Goal: Information Seeking & Learning: Understand process/instructions

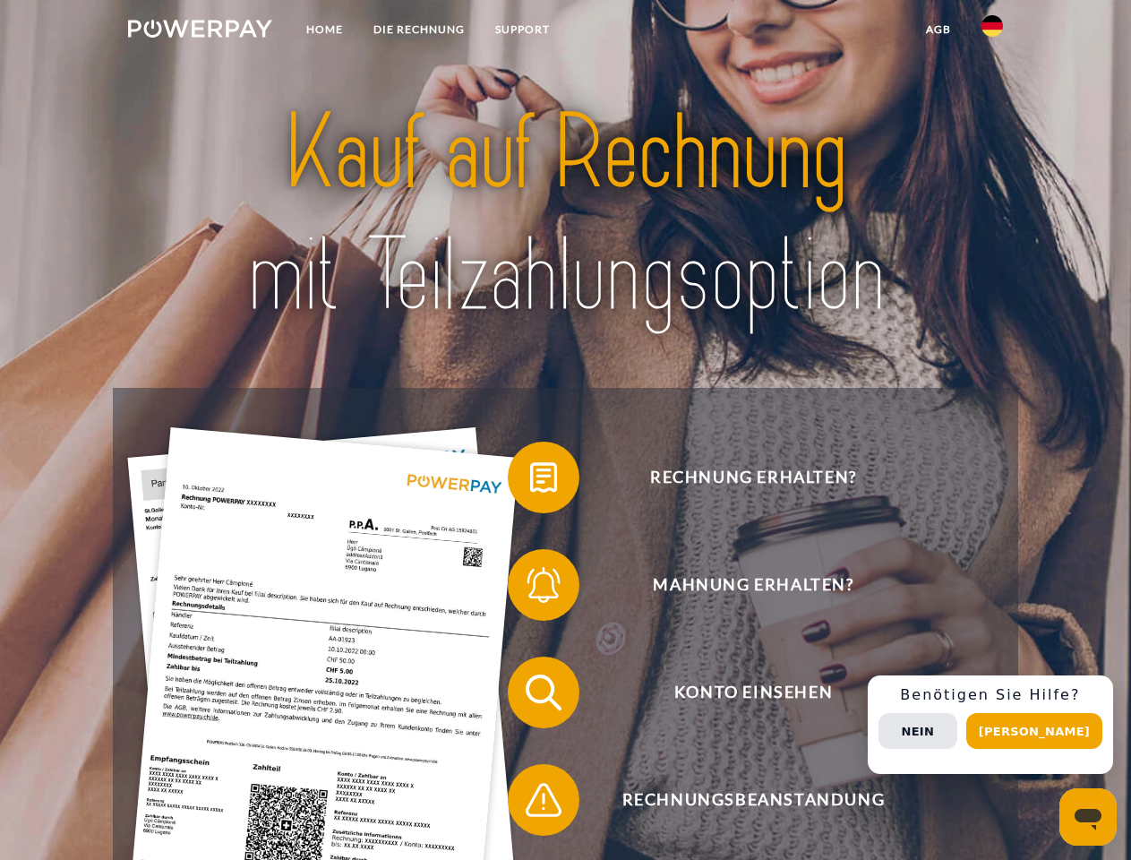
click at [200, 31] on img at bounding box center [200, 29] width 144 height 18
click at [992, 31] on img at bounding box center [991, 25] width 21 height 21
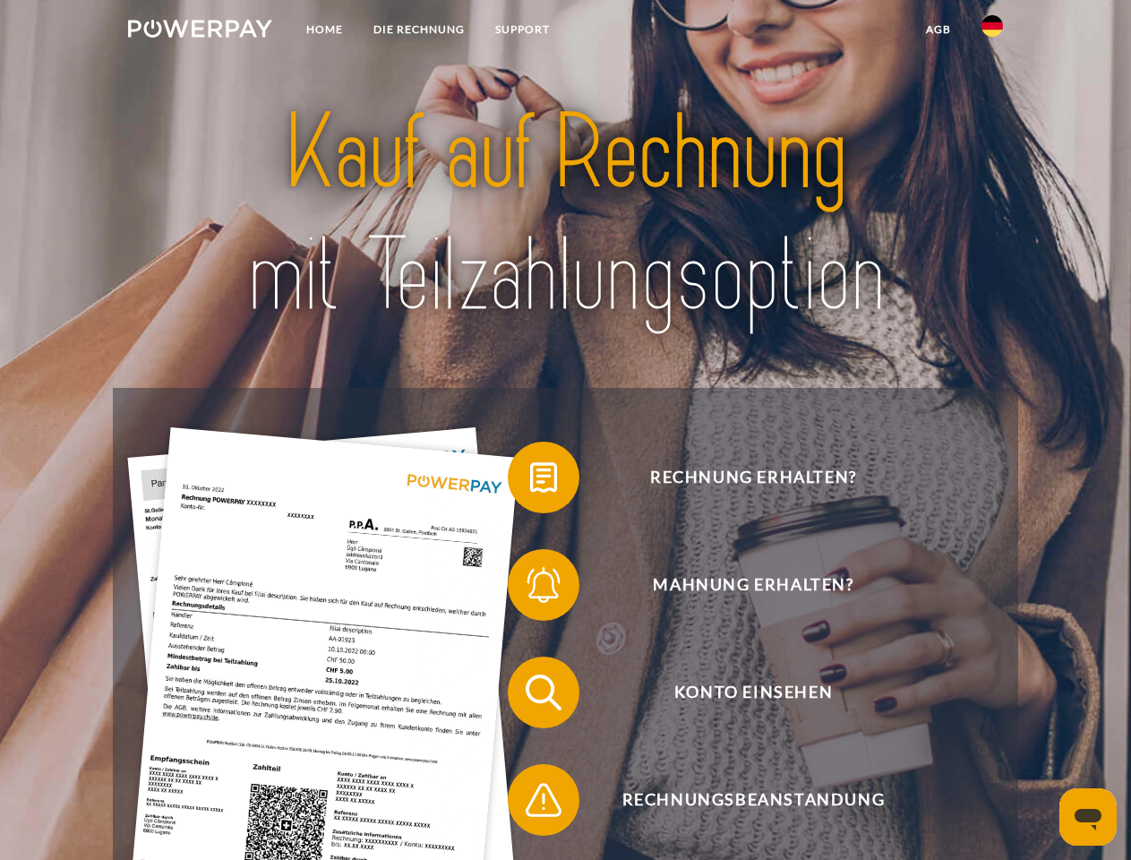
click at [937, 30] on link "agb" at bounding box center [939, 29] width 56 height 32
click at [530, 481] on span at bounding box center [517, 477] width 90 height 90
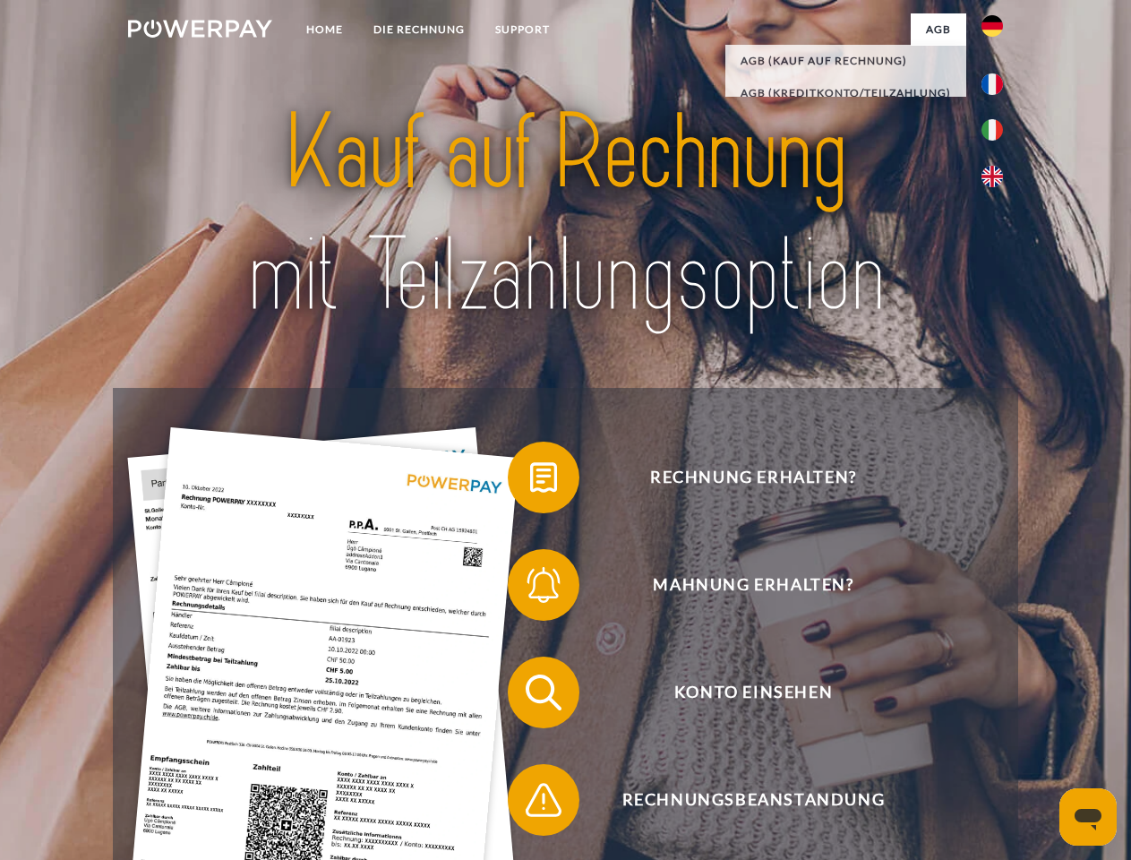
click at [530, 588] on span at bounding box center [517, 585] width 90 height 90
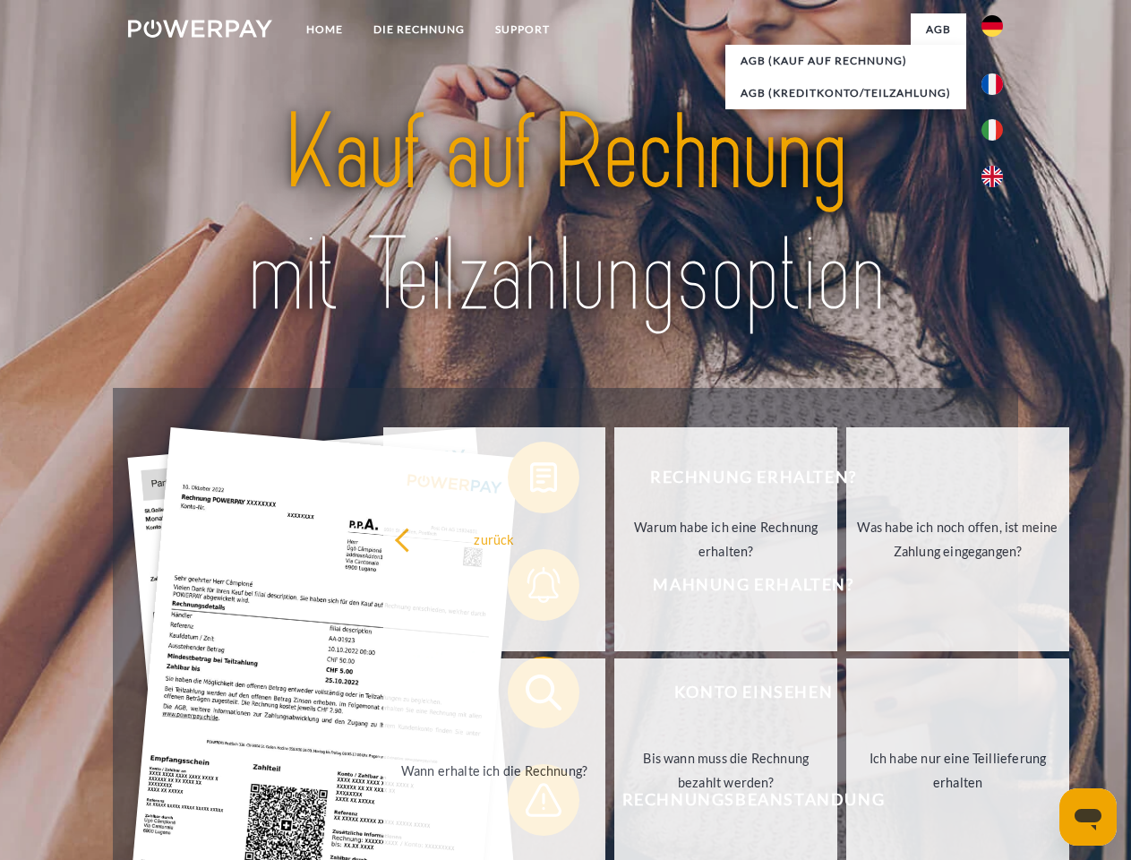
click at [614, 696] on link "Bis wann muss die Rechnung bezahlt werden?" at bounding box center [725, 770] width 223 height 224
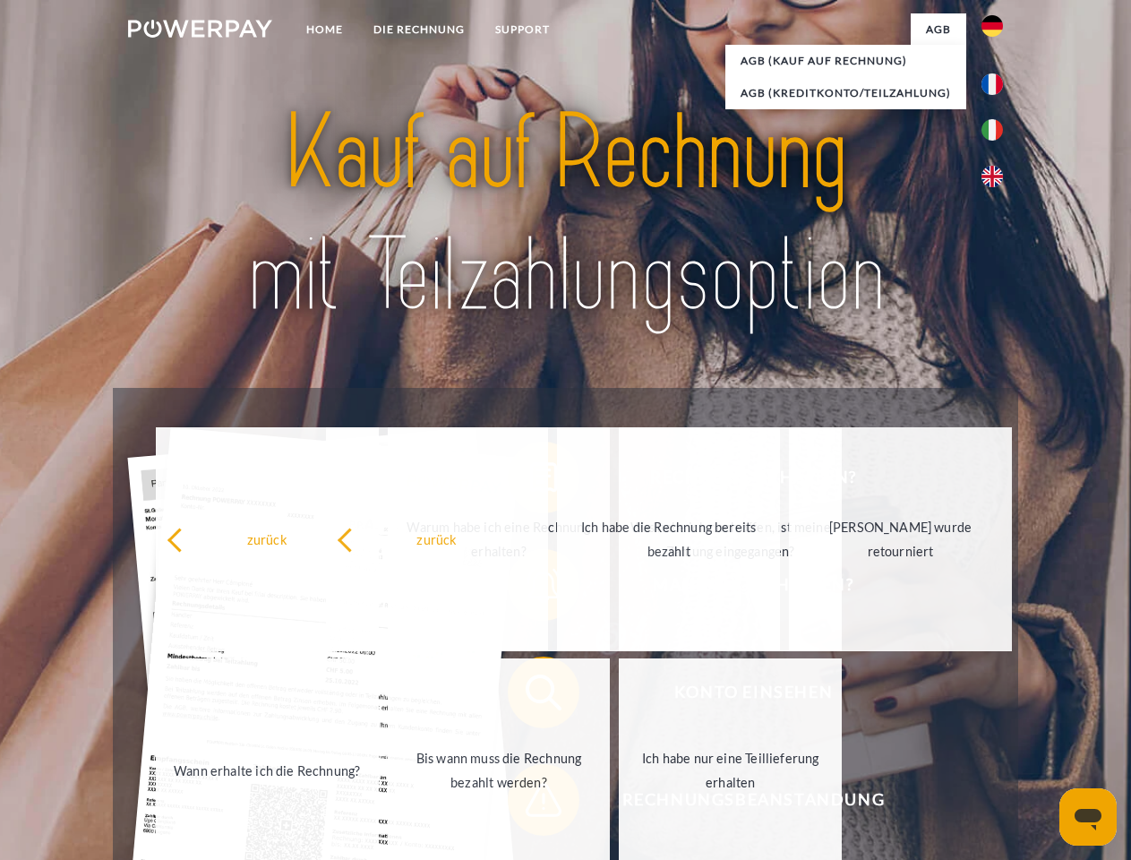
click at [530, 803] on span at bounding box center [517, 800] width 90 height 90
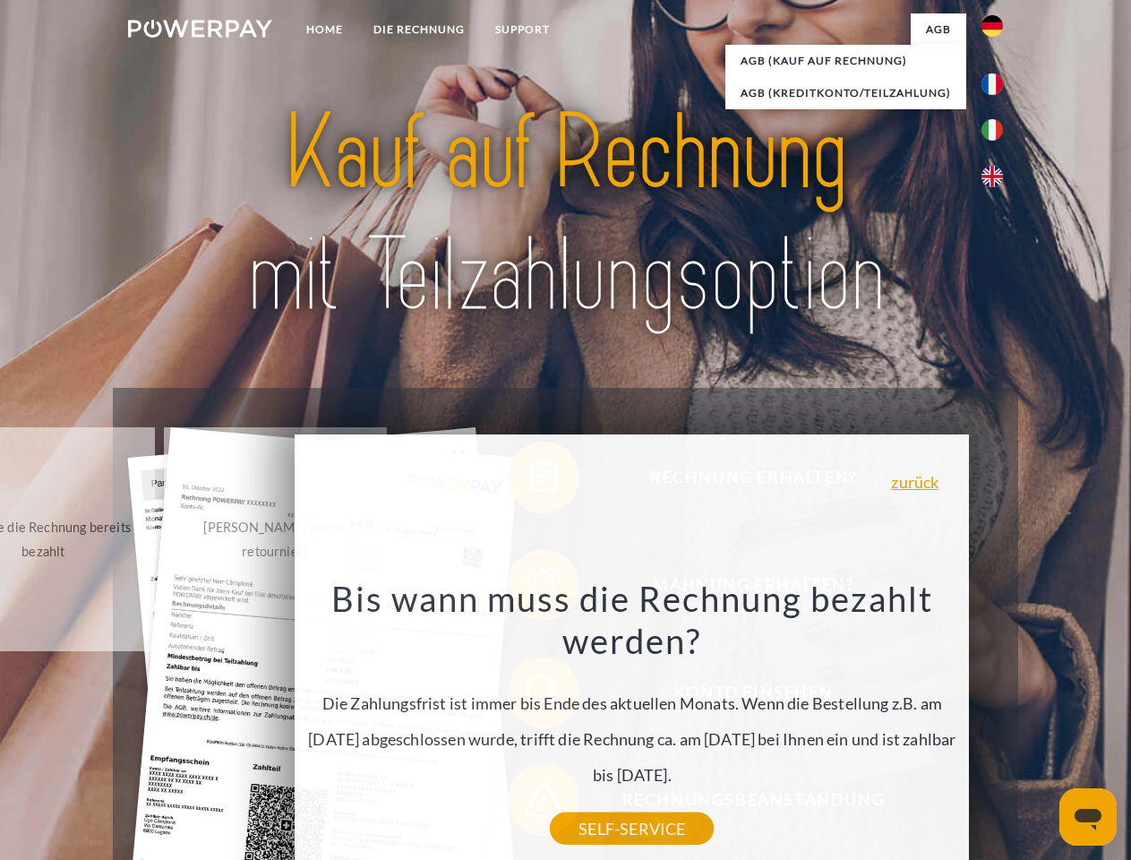
click at [997, 724] on div "Rechnung erhalten? Mahnung erhalten? Konto einsehen" at bounding box center [565, 746] width 904 height 716
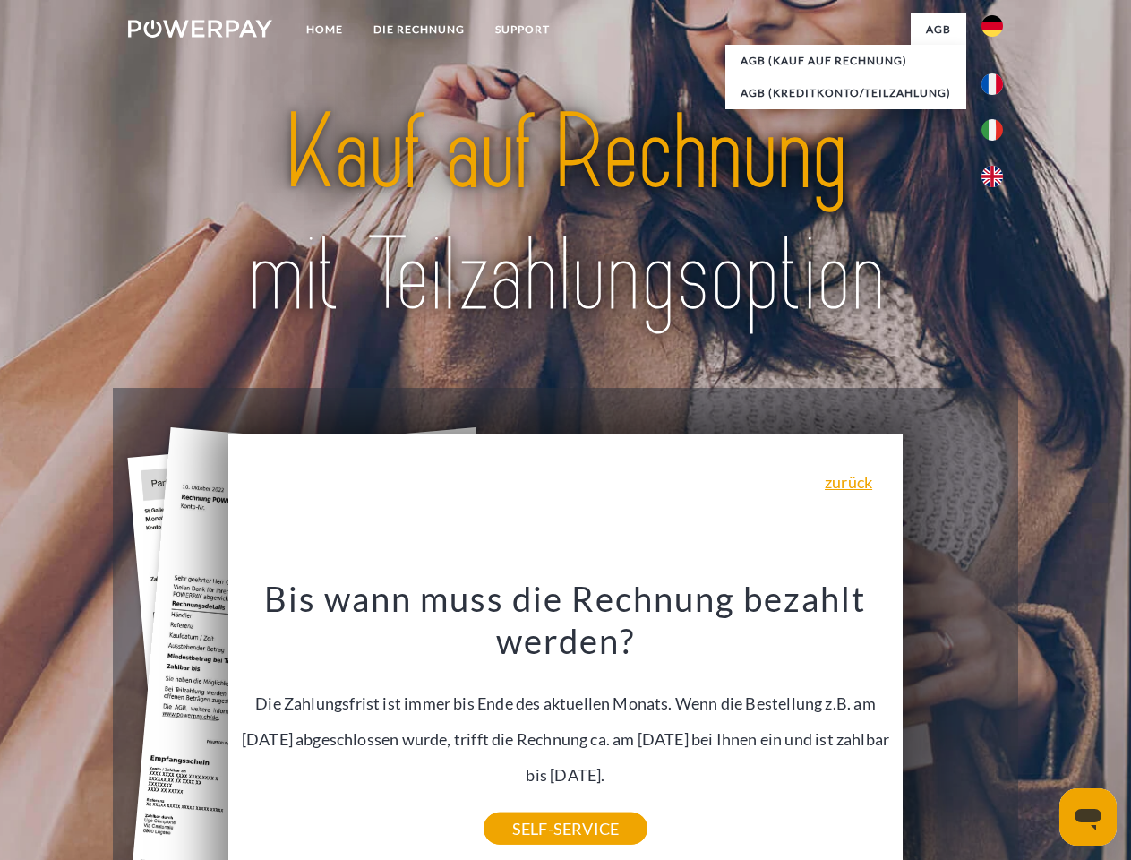
click at [953, 728] on span "Konto einsehen" at bounding box center [753, 692] width 439 height 72
click at [1040, 731] on header "Home DIE RECHNUNG SUPPORT" at bounding box center [565, 618] width 1131 height 1236
